Goal: Task Accomplishment & Management: Use online tool/utility

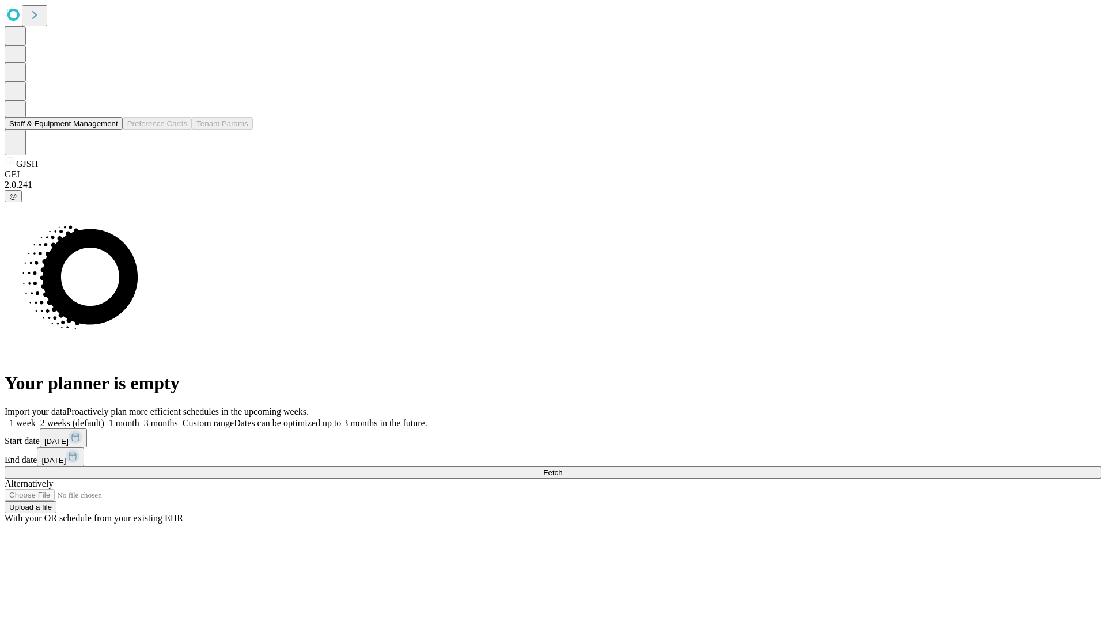
click at [110, 130] on button "Staff & Equipment Management" at bounding box center [64, 123] width 118 height 12
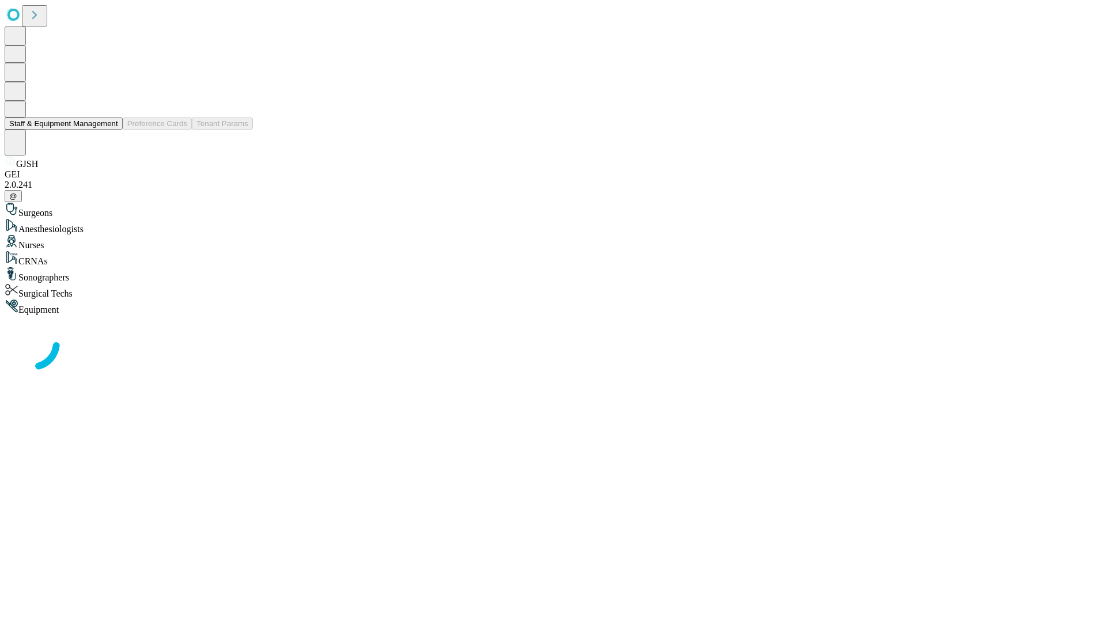
click at [110, 130] on button "Staff & Equipment Management" at bounding box center [64, 123] width 118 height 12
